Goal: Navigation & Orientation: Find specific page/section

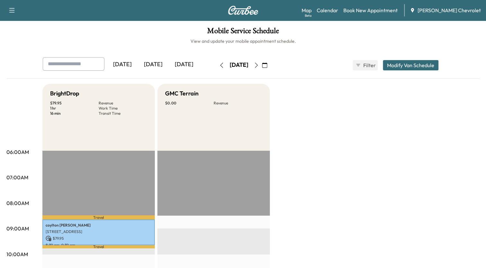
click at [258, 66] on icon "button" at bounding box center [256, 65] width 3 height 5
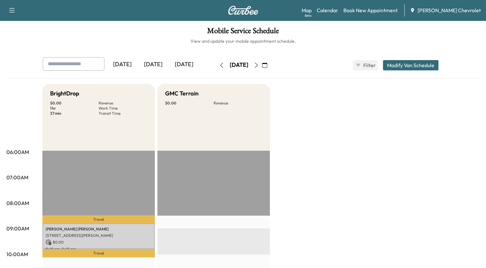
click at [258, 66] on icon "button" at bounding box center [256, 65] width 3 height 5
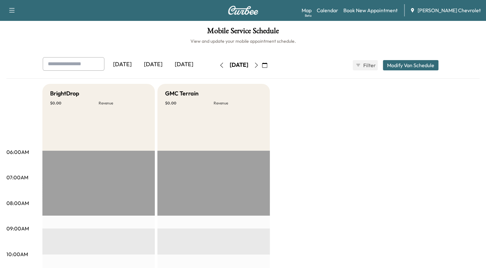
click at [219, 63] on icon "button" at bounding box center [221, 65] width 5 height 5
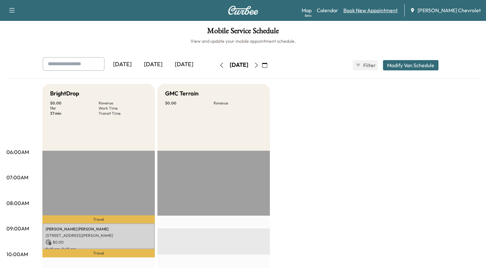
click at [373, 9] on link "Book New Appointment" at bounding box center [371, 10] width 54 height 8
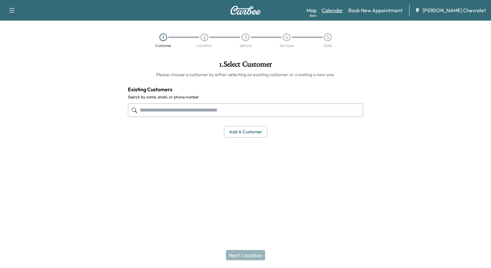
click at [338, 12] on link "Calendar" at bounding box center [333, 10] width 22 height 8
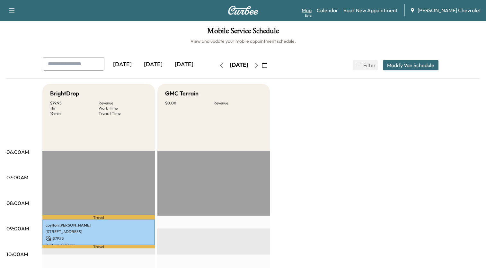
click at [312, 9] on link "Map Beta" at bounding box center [307, 10] width 10 height 8
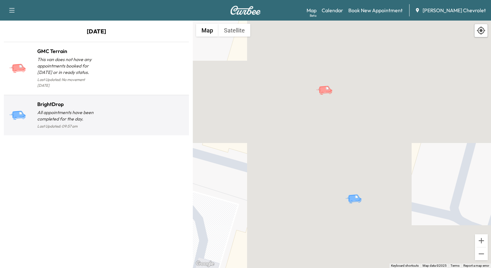
click at [102, 105] on div at bounding box center [141, 117] width 90 height 25
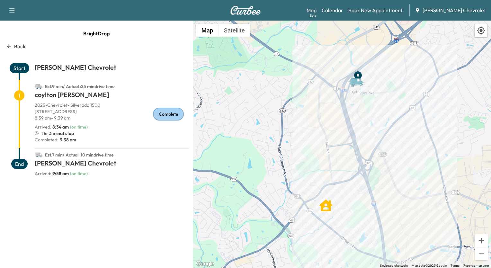
click at [478, 255] on button "Zoom out" at bounding box center [481, 254] width 13 height 13
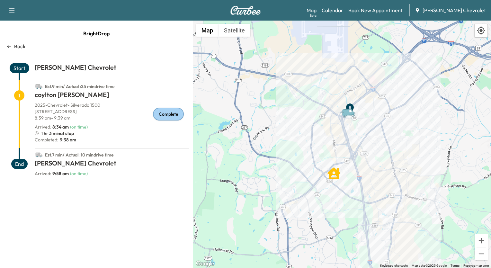
click at [17, 43] on p "Back" at bounding box center [19, 46] width 11 height 8
